Goal: Find specific page/section: Find specific page/section

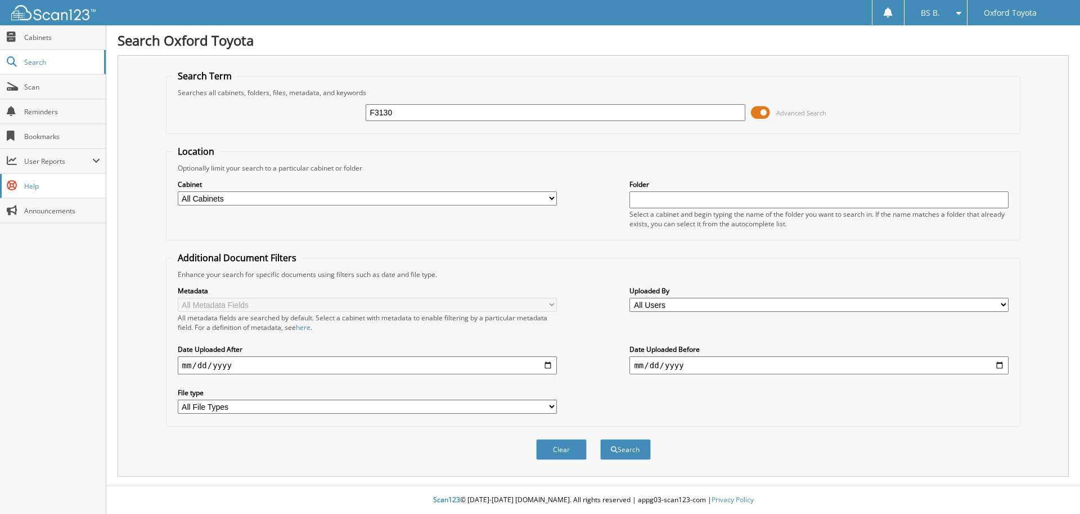
type input "F3130"
click at [600, 439] on button "Search" at bounding box center [625, 449] width 51 height 21
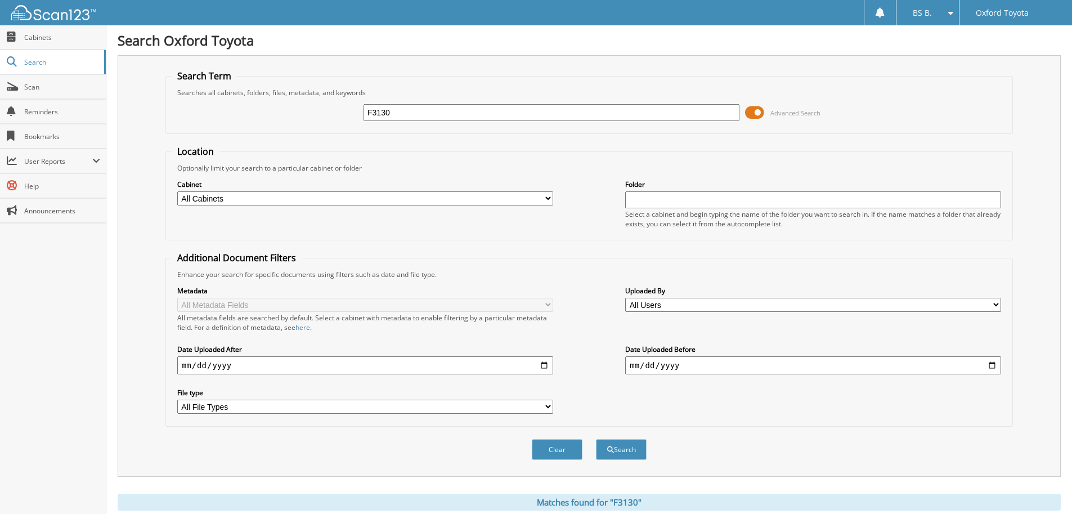
click at [754, 115] on span at bounding box center [754, 112] width 19 height 17
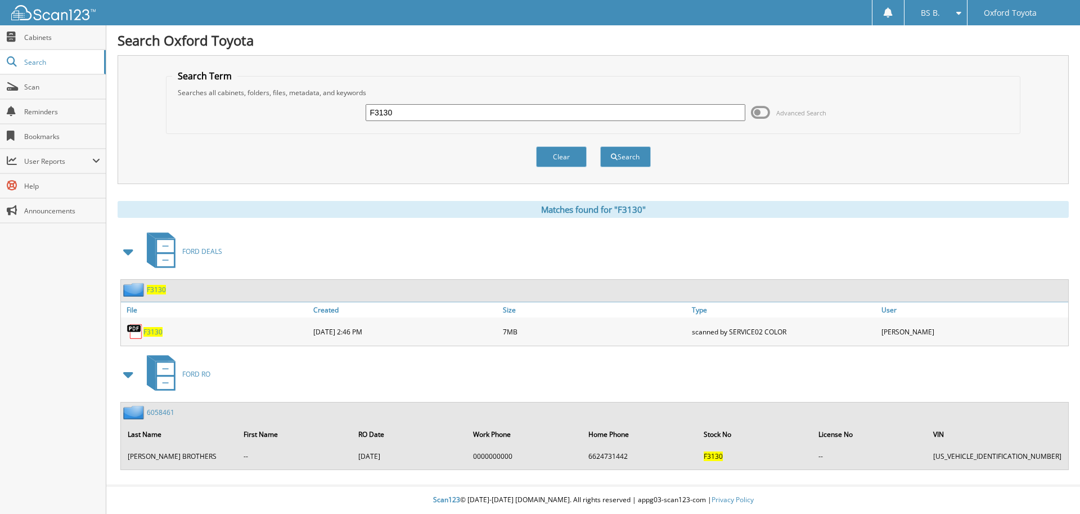
click at [156, 332] on span "F3130" at bounding box center [152, 332] width 19 height 10
click at [402, 119] on div "F3130" at bounding box center [555, 112] width 379 height 19
click at [408, 102] on div "F3130 Advanced Search" at bounding box center [593, 112] width 843 height 30
click at [407, 110] on input "F3130" at bounding box center [555, 112] width 379 height 17
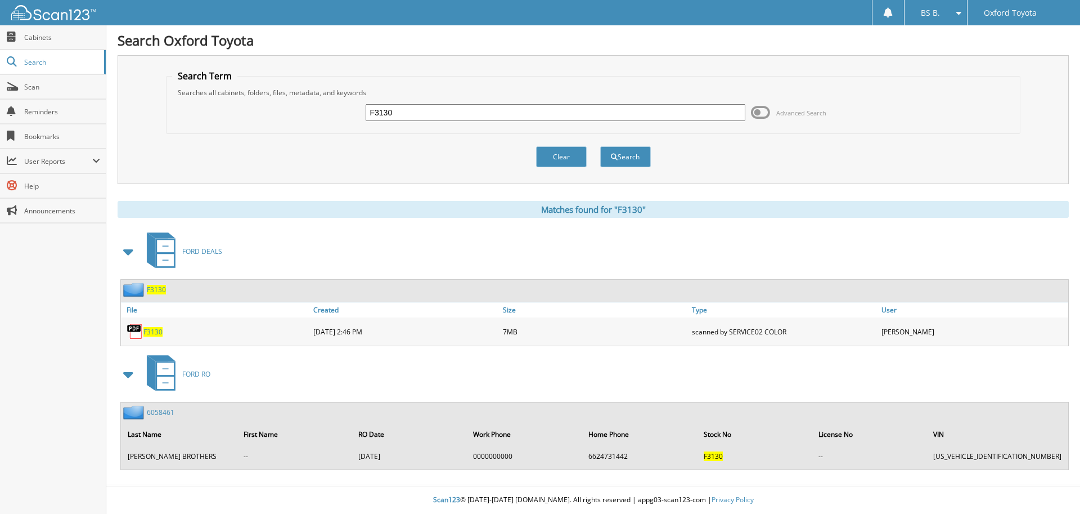
click at [407, 110] on input "F3130" at bounding box center [555, 112] width 379 height 17
type input "F4595"
click at [600, 146] on button "Search" at bounding box center [625, 156] width 51 height 21
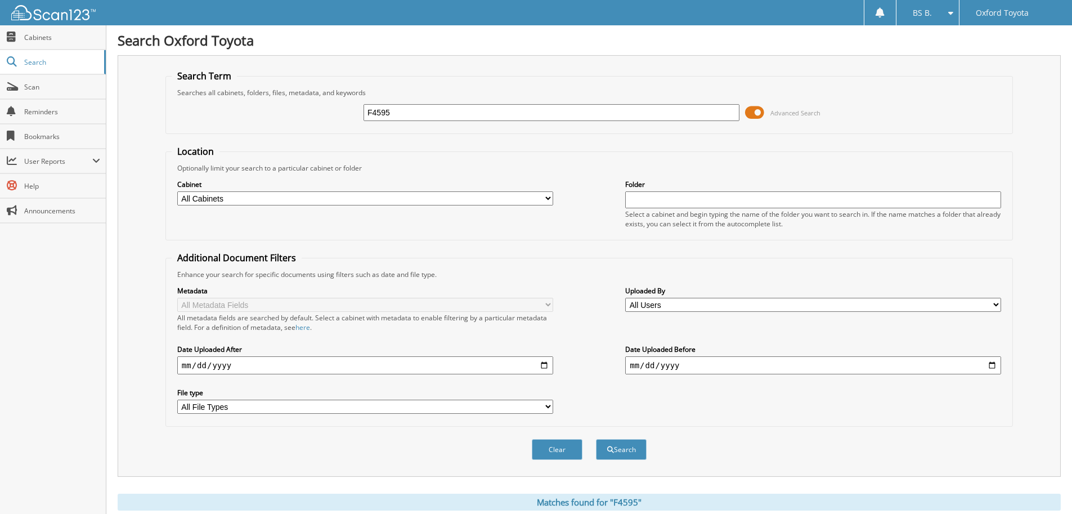
click at [749, 110] on span at bounding box center [754, 112] width 19 height 17
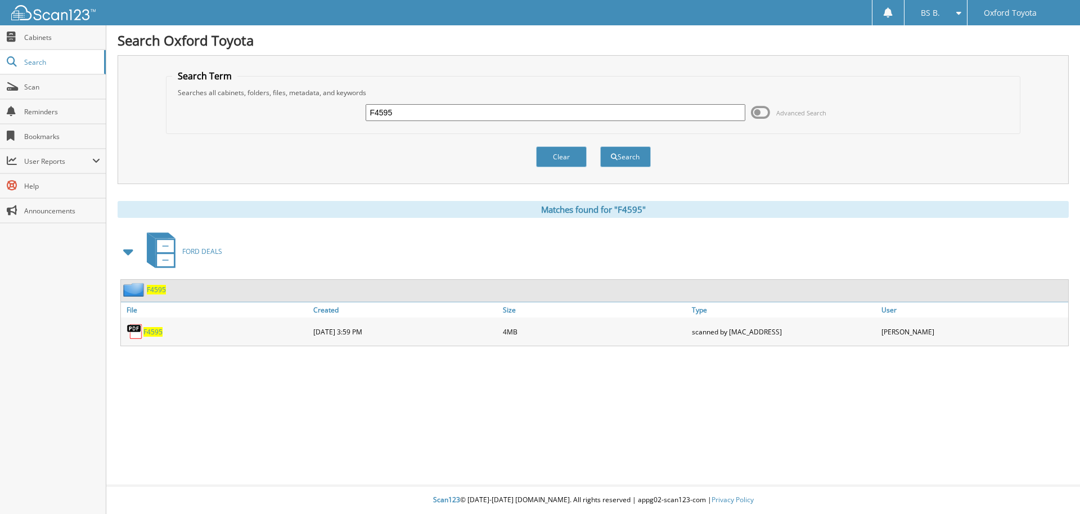
click at [154, 331] on span "F4595" at bounding box center [152, 332] width 19 height 10
